Goal: Communication & Community: Participate in discussion

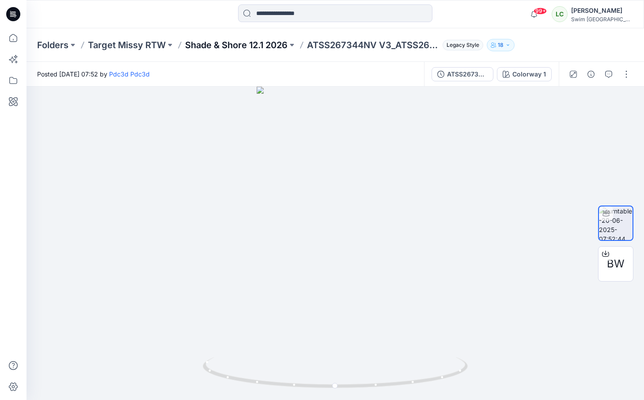
click at [249, 44] on p "Shade & Shore 12.1 2026" at bounding box center [236, 45] width 102 height 12
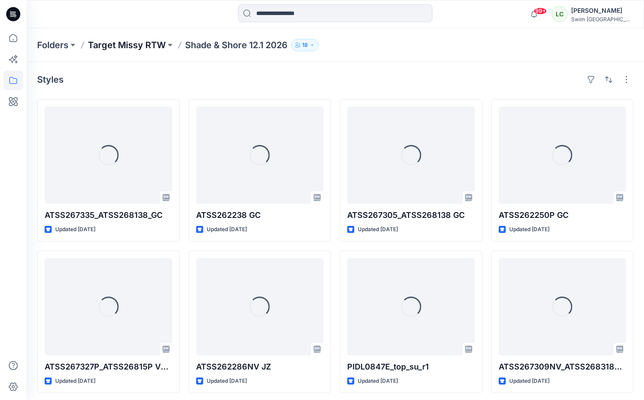
click at [156, 45] on p "Target Missy RTW" at bounding box center [127, 45] width 78 height 12
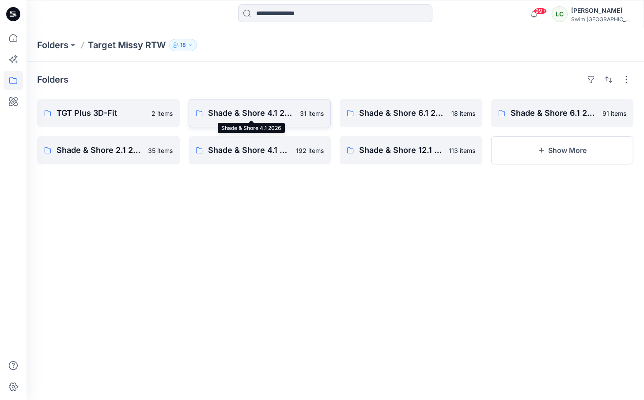
click at [261, 112] on p "Shade & Shore 4.1 2026" at bounding box center [251, 113] width 87 height 12
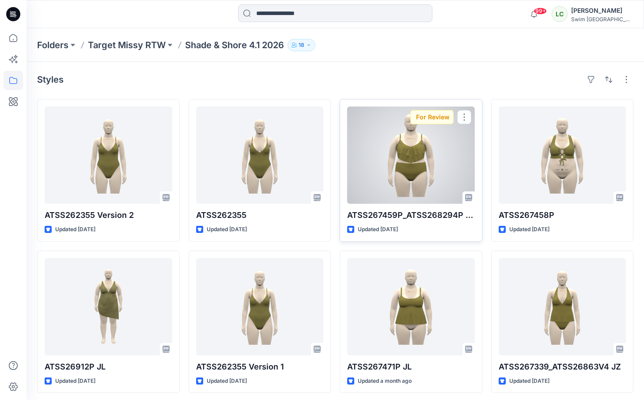
click at [395, 147] on div at bounding box center [411, 154] width 128 height 97
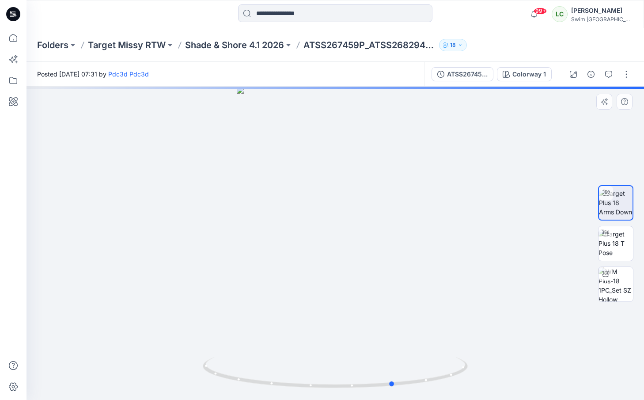
drag, startPoint x: 331, startPoint y: 255, endPoint x: 390, endPoint y: 254, distance: 58.7
click at [390, 254] on div at bounding box center [335, 243] width 617 height 313
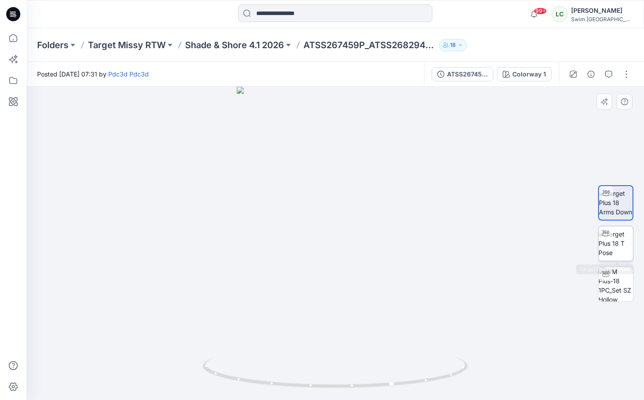
click at [614, 248] on img at bounding box center [616, 243] width 34 height 28
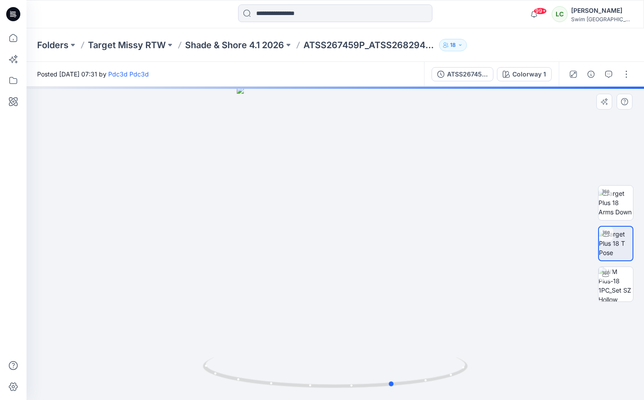
drag, startPoint x: 339, startPoint y: 300, endPoint x: 397, endPoint y: 299, distance: 58.3
click at [397, 299] on div at bounding box center [335, 243] width 617 height 313
drag, startPoint x: 397, startPoint y: 299, endPoint x: 351, endPoint y: 299, distance: 45.9
click at [351, 299] on div at bounding box center [335, 243] width 617 height 313
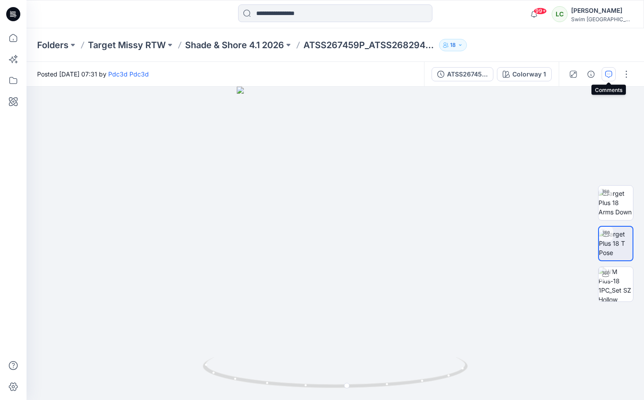
click at [613, 79] on button "button" at bounding box center [609, 74] width 14 height 14
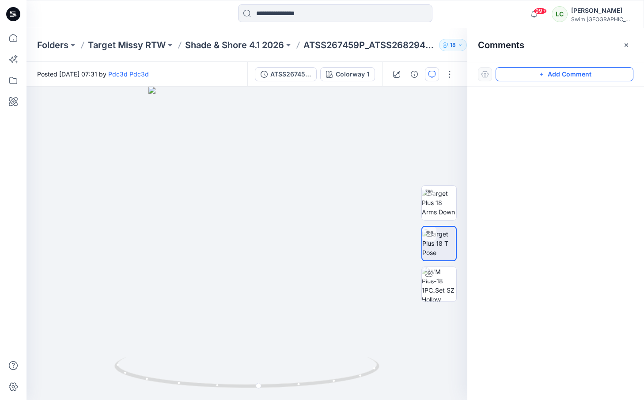
click at [573, 73] on button "Add Comment" at bounding box center [565, 74] width 138 height 14
click at [293, 173] on div "1" at bounding box center [247, 243] width 441 height 313
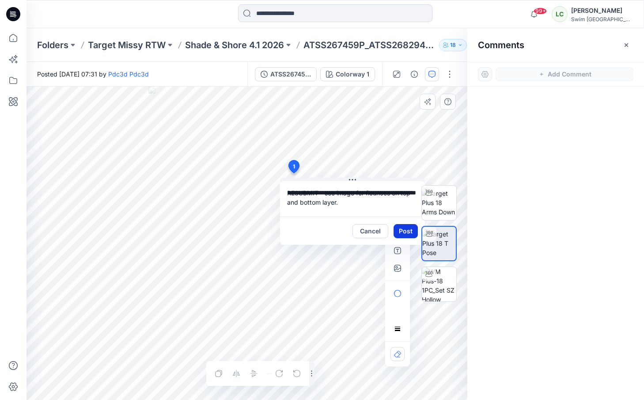
type textarea "**********"
click at [406, 228] on button "Post" at bounding box center [406, 231] width 24 height 14
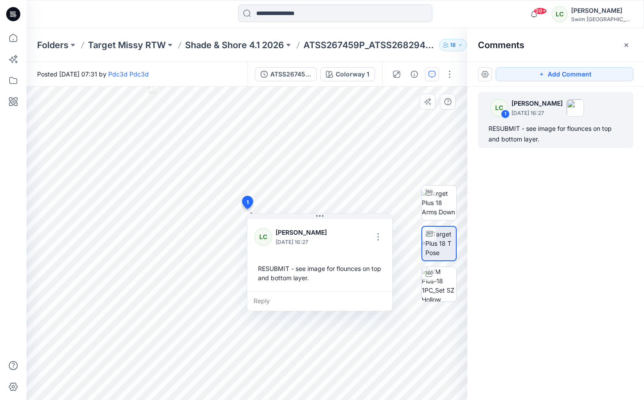
drag, startPoint x: 295, startPoint y: 167, endPoint x: 247, endPoint y: 202, distance: 59.6
click at [361, 233] on button "button" at bounding box center [365, 237] width 14 height 14
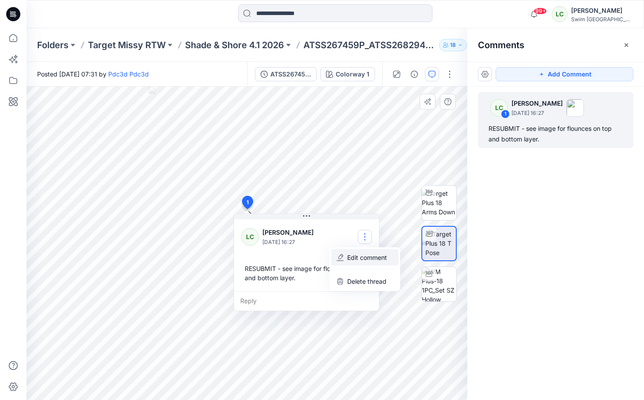
click at [362, 258] on p "Edit comment" at bounding box center [367, 257] width 40 height 9
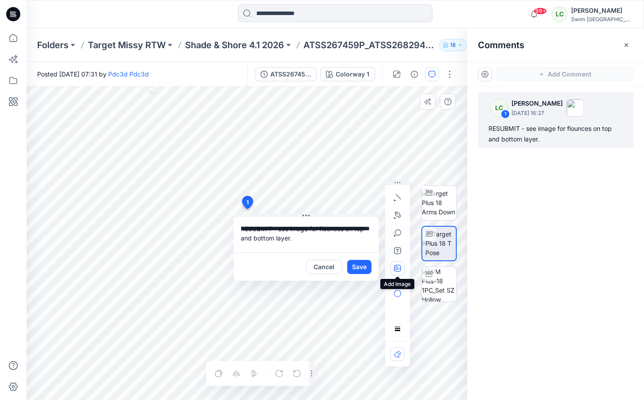
click at [397, 267] on icon "button" at bounding box center [396, 267] width 2 height 2
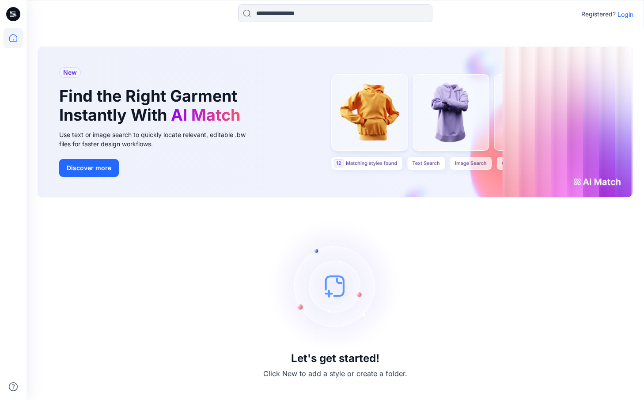
click at [629, 11] on p "Login" at bounding box center [625, 14] width 16 height 9
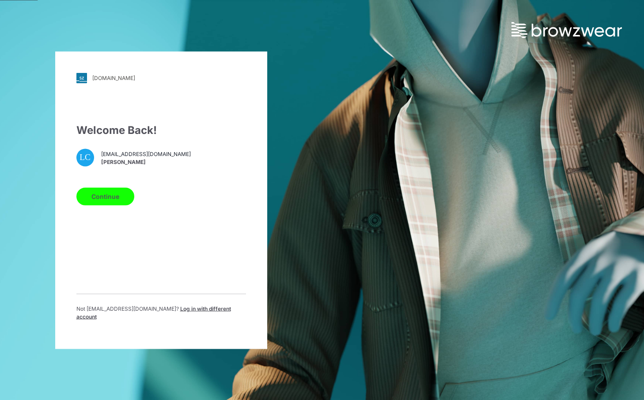
click at [99, 203] on button "Continue" at bounding box center [105, 196] width 58 height 18
click at [119, 200] on button "Continue" at bounding box center [105, 196] width 58 height 18
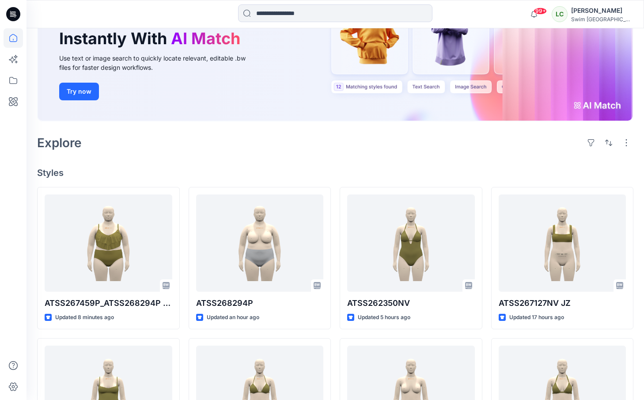
scroll to position [110, 0]
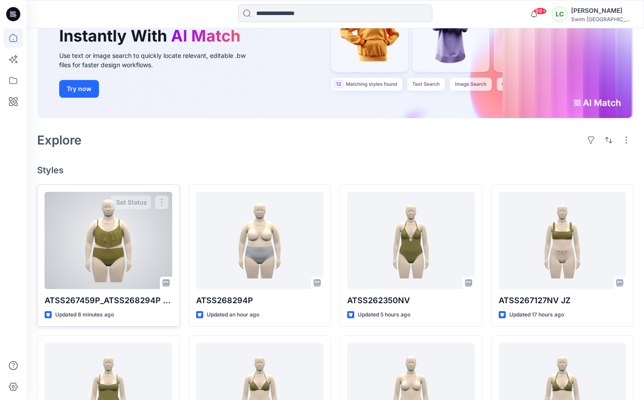
click at [114, 229] on div at bounding box center [109, 240] width 128 height 97
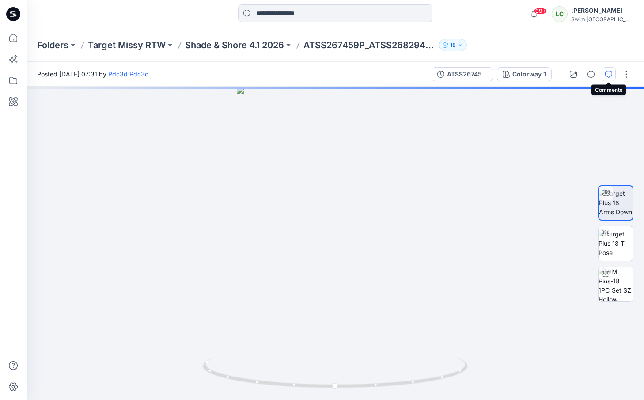
click at [613, 79] on button "button" at bounding box center [609, 74] width 14 height 14
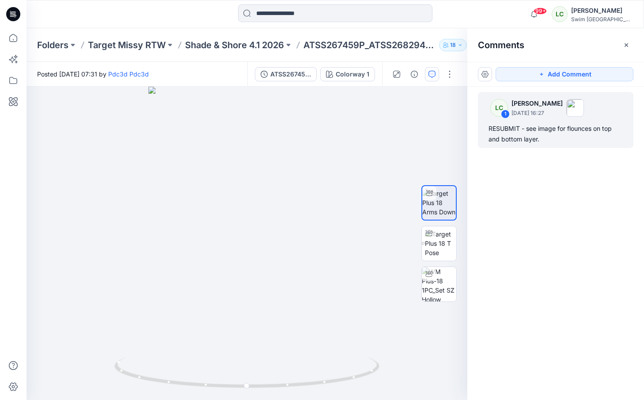
click at [533, 121] on div "LC 1 Lexie Capello October 15, 2025 16:27 RESUBMIT - see image for flounces on …" at bounding box center [555, 120] width 155 height 56
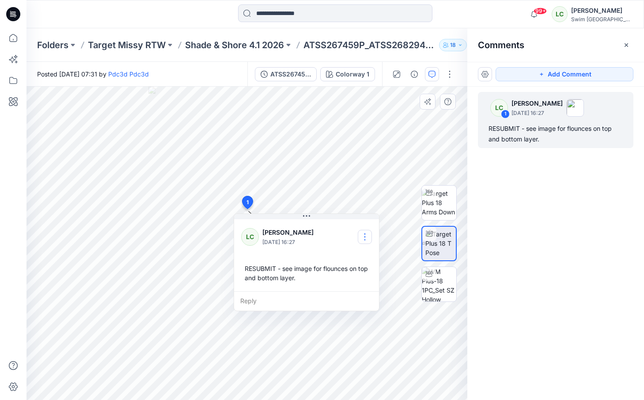
click at [363, 237] on button "button" at bounding box center [365, 237] width 14 height 14
click at [366, 259] on p "Edit comment" at bounding box center [367, 257] width 40 height 9
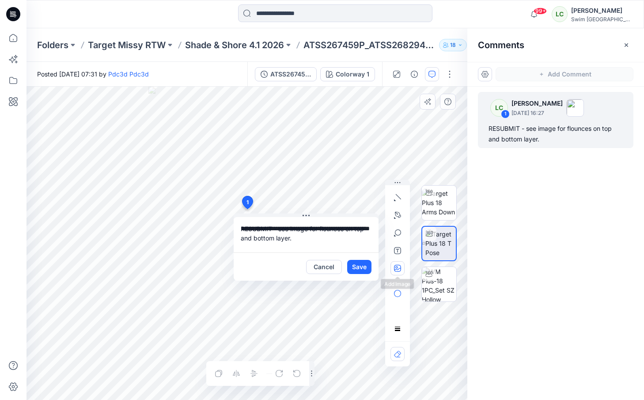
click at [400, 267] on icon "button" at bounding box center [397, 268] width 7 height 7
type input"] "**********"
click at [394, 271] on icon "button" at bounding box center [397, 268] width 7 height 7
type input"] "**********"
click at [354, 267] on button "Save" at bounding box center [359, 267] width 24 height 14
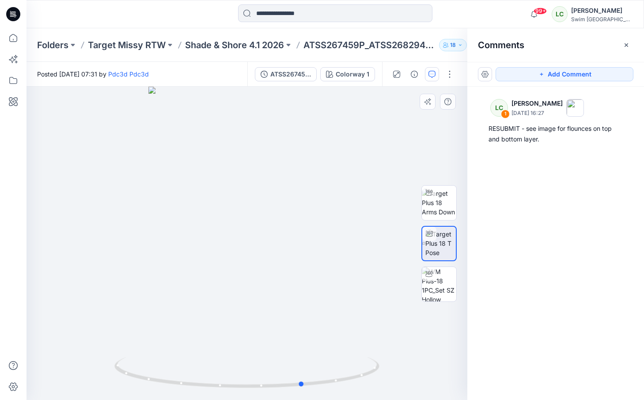
drag, startPoint x: 270, startPoint y: 303, endPoint x: 341, endPoint y: 289, distance: 72.9
click at [341, 289] on div at bounding box center [247, 243] width 441 height 313
click at [532, 80] on button "Add Comment" at bounding box center [565, 74] width 138 height 14
click at [203, 216] on div "2" at bounding box center [247, 243] width 441 height 313
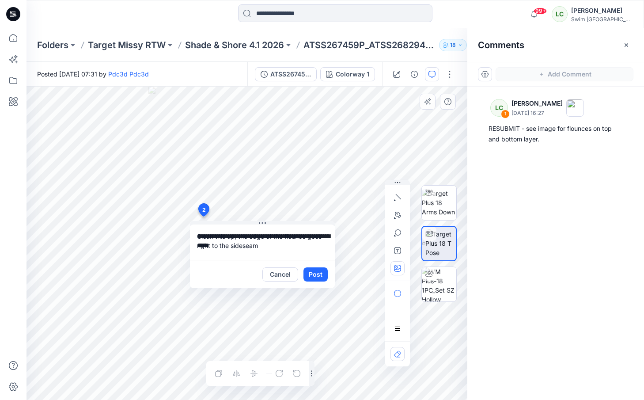
type textarea "**********"
click at [394, 269] on button "button" at bounding box center [397, 268] width 14 height 14
type input"] "**********"
click at [320, 275] on button "Post" at bounding box center [315, 274] width 24 height 14
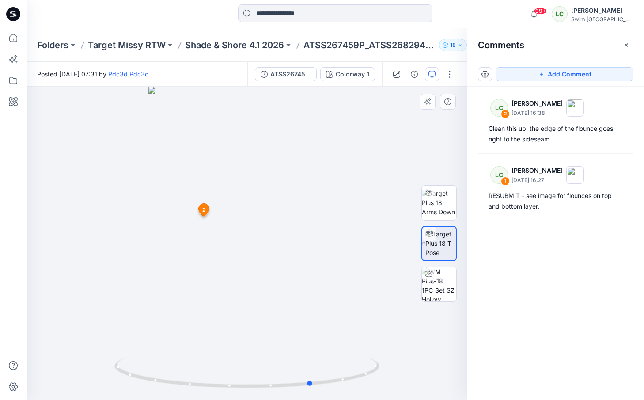
drag, startPoint x: 269, startPoint y: 291, endPoint x: 334, endPoint y: 284, distance: 65.7
click at [334, 284] on div at bounding box center [247, 243] width 441 height 313
drag, startPoint x: 310, startPoint y: 287, endPoint x: 256, endPoint y: 287, distance: 53.4
click at [256, 287] on div at bounding box center [247, 243] width 441 height 313
drag, startPoint x: 233, startPoint y: 263, endPoint x: 243, endPoint y: 267, distance: 10.7
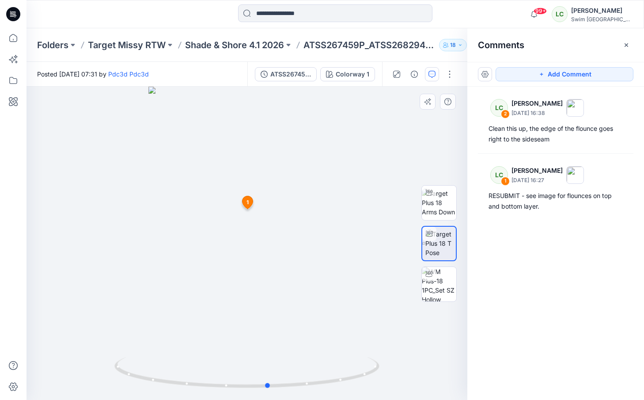
click at [243, 267] on div at bounding box center [247, 243] width 441 height 313
click at [248, 205] on span "1" at bounding box center [247, 202] width 2 height 8
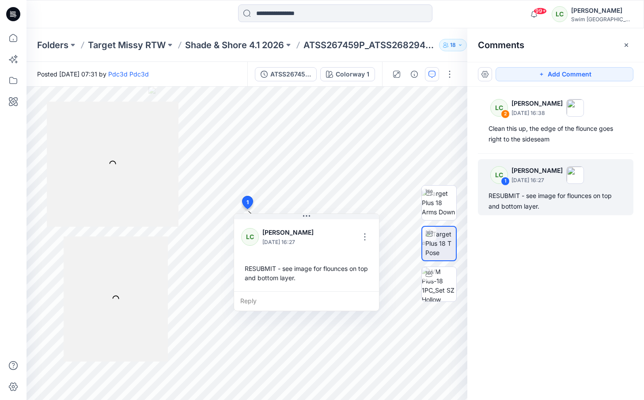
click at [279, 301] on div "Reply" at bounding box center [306, 300] width 145 height 19
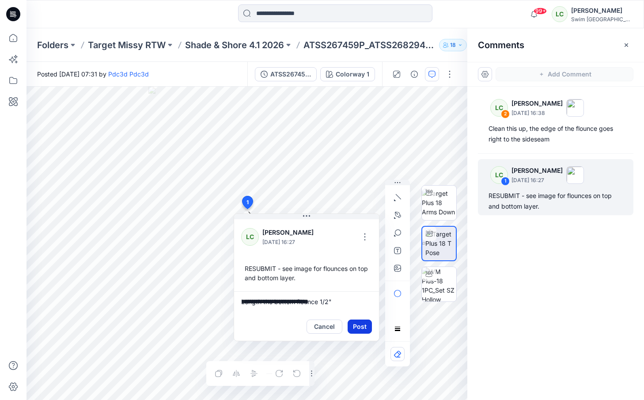
type textarea "**********"
click at [354, 320] on button "Post" at bounding box center [360, 326] width 24 height 14
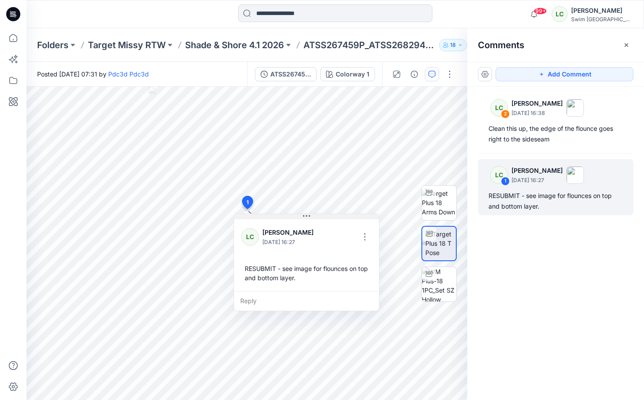
scroll to position [6, 0]
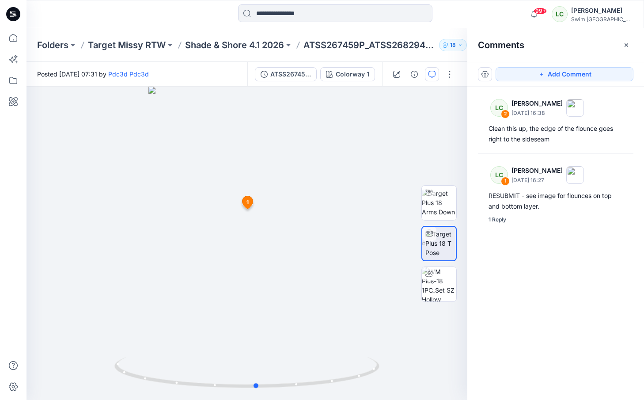
click at [281, 306] on div at bounding box center [247, 243] width 441 height 313
